Goal: Task Accomplishment & Management: Manage account settings

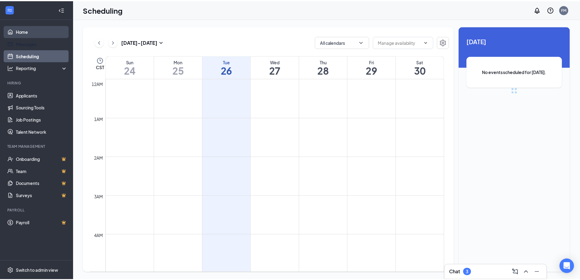
scroll to position [299, 0]
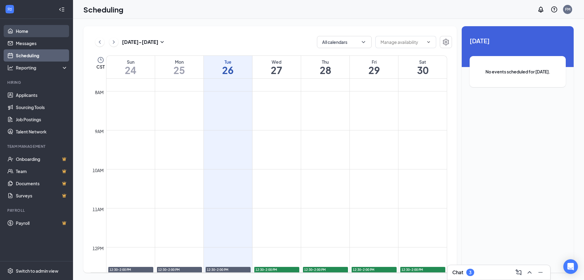
click at [25, 28] on link "Home" at bounding box center [42, 31] width 52 height 12
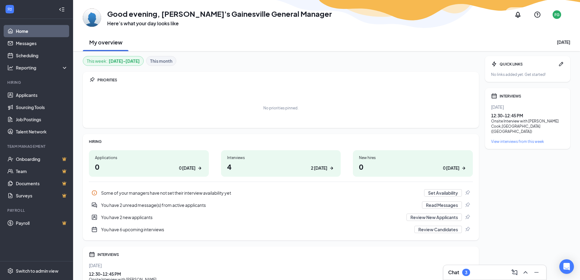
click at [257, 170] on h1 "4 2 [DATE]" at bounding box center [281, 166] width 108 height 10
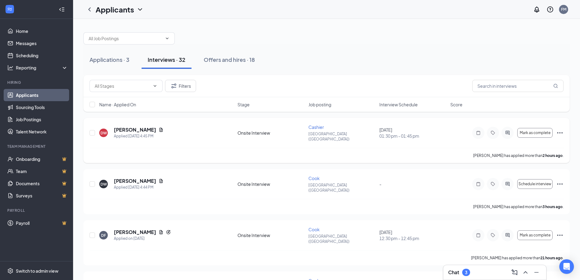
click at [558, 129] on icon "Ellipses" at bounding box center [559, 132] width 7 height 7
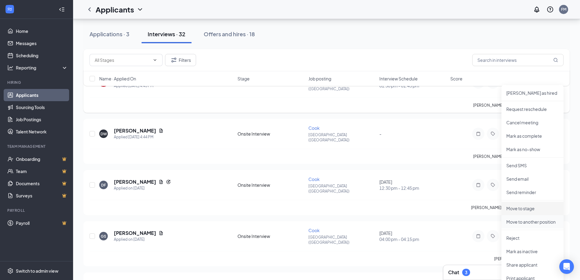
scroll to position [61, 0]
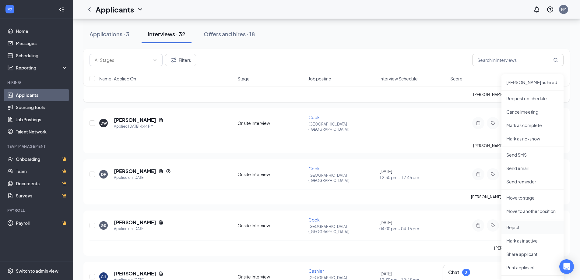
click at [521, 225] on p "Reject" at bounding box center [532, 227] width 52 height 6
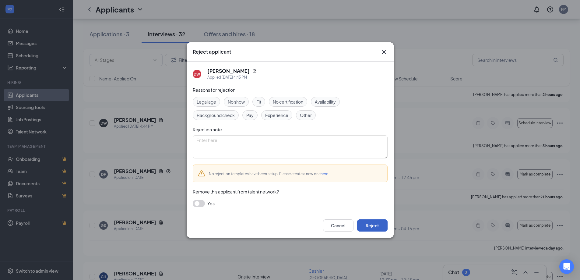
click at [372, 223] on button "Reject" at bounding box center [372, 225] width 30 height 12
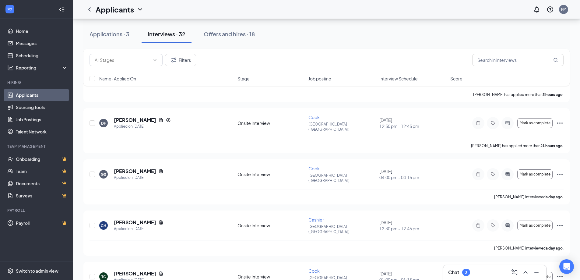
scroll to position [0, 0]
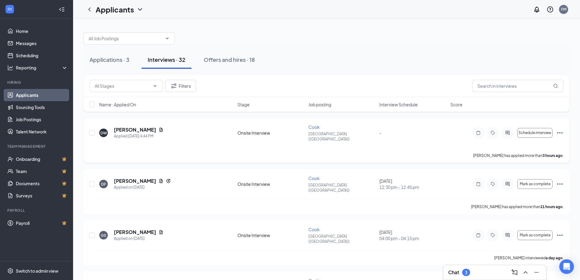
click at [558, 129] on icon "Ellipses" at bounding box center [559, 132] width 7 height 7
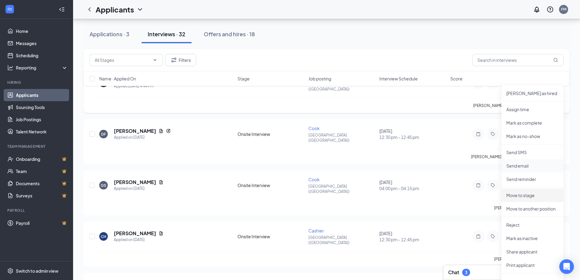
scroll to position [61, 0]
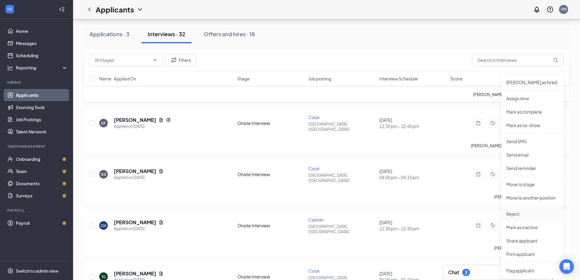
click at [532, 211] on p "Reject" at bounding box center [532, 214] width 52 height 6
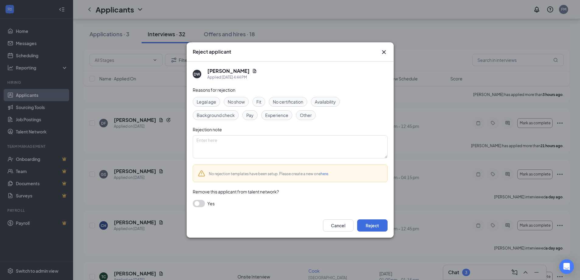
scroll to position [305, 0]
